Goal: Navigation & Orientation: Find specific page/section

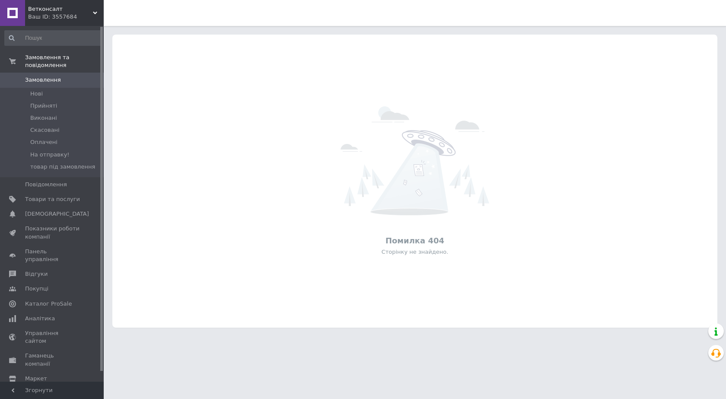
click at [43, 8] on span "Ветконсалт" at bounding box center [60, 9] width 65 height 8
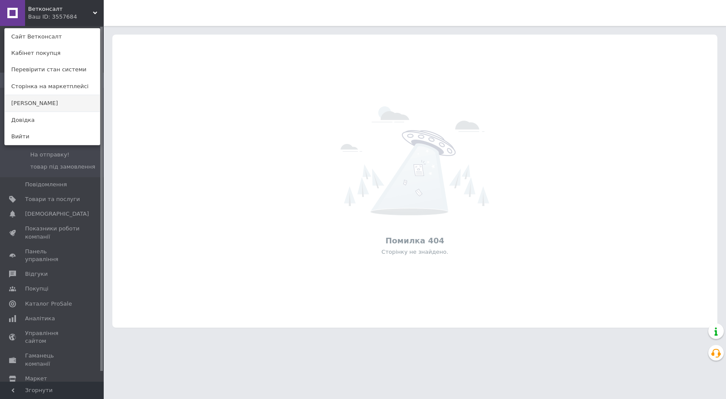
click at [43, 100] on link "[PERSON_NAME]" at bounding box center [52, 103] width 95 height 16
